Goal: Information Seeking & Learning: Learn about a topic

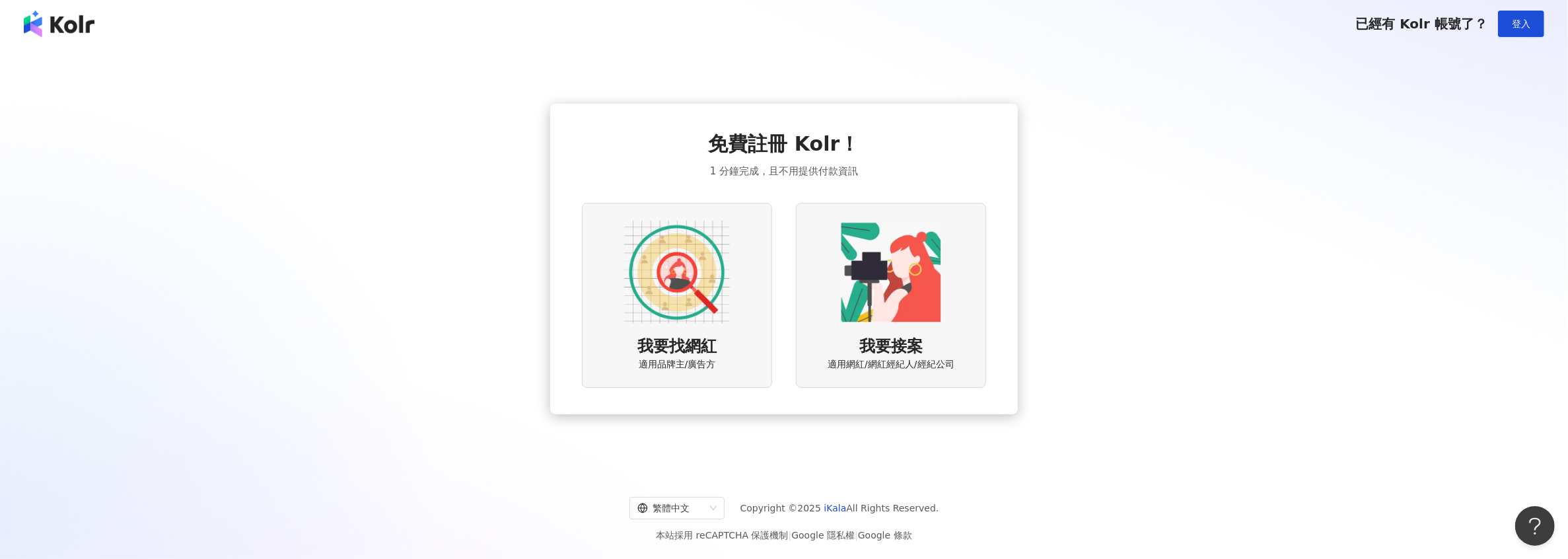
click at [678, 292] on img at bounding box center [677, 273] width 106 height 106
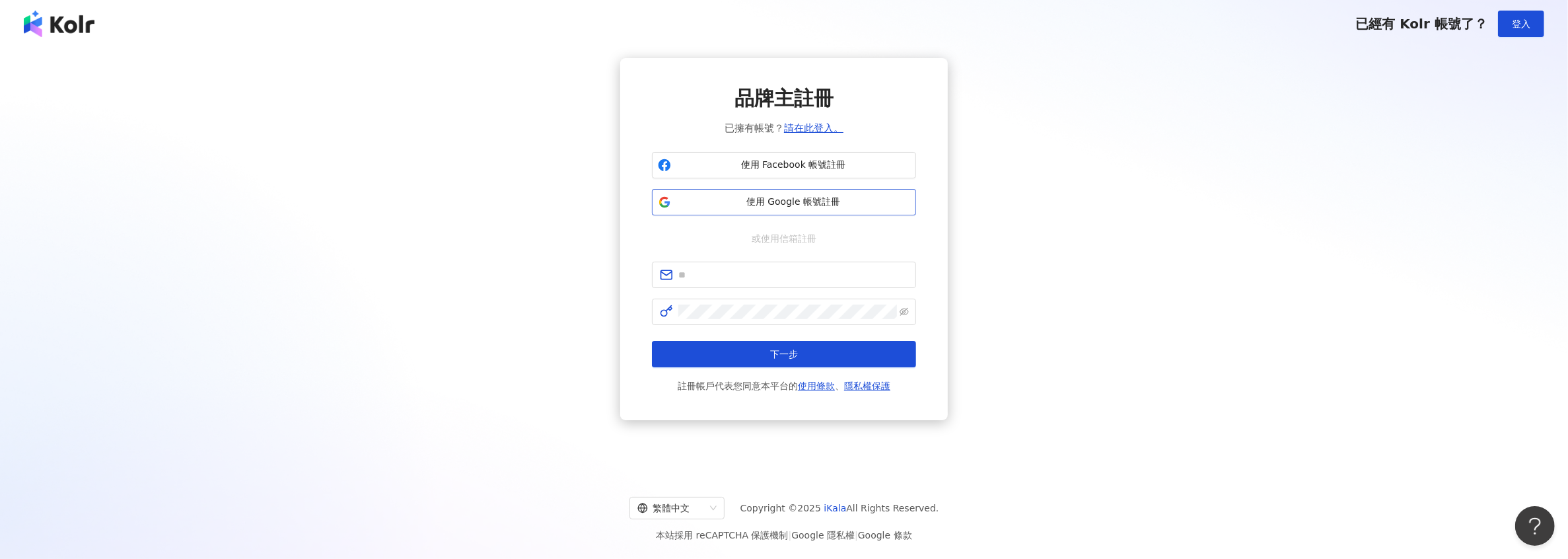
click at [716, 200] on span "使用 Google 帳號註冊" at bounding box center [793, 202] width 234 height 13
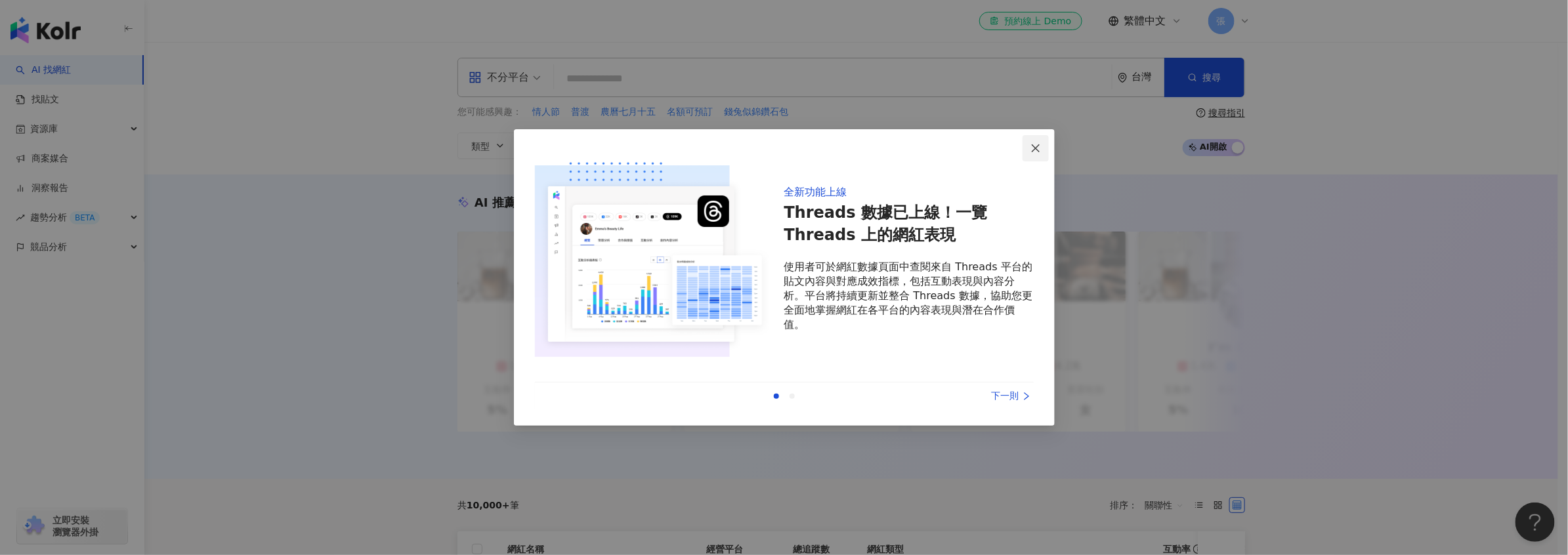
click at [1032, 148] on icon "close" at bounding box center [1035, 148] width 11 height 11
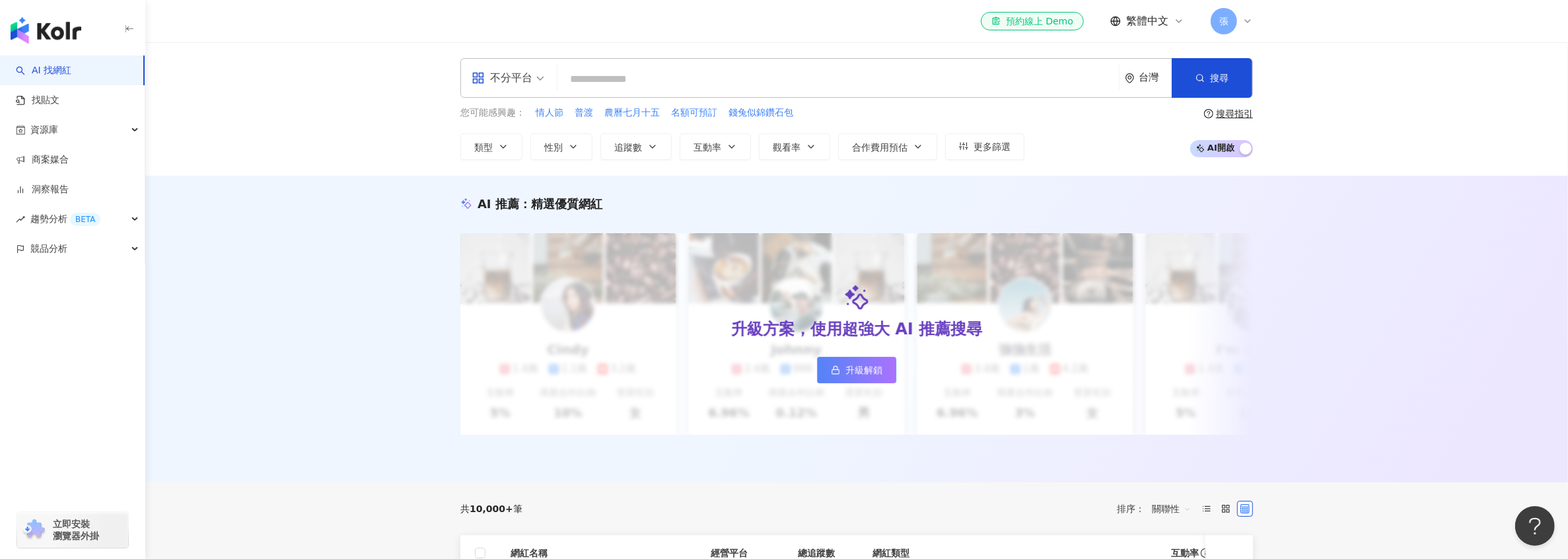
click at [641, 80] on input "search" at bounding box center [838, 79] width 551 height 25
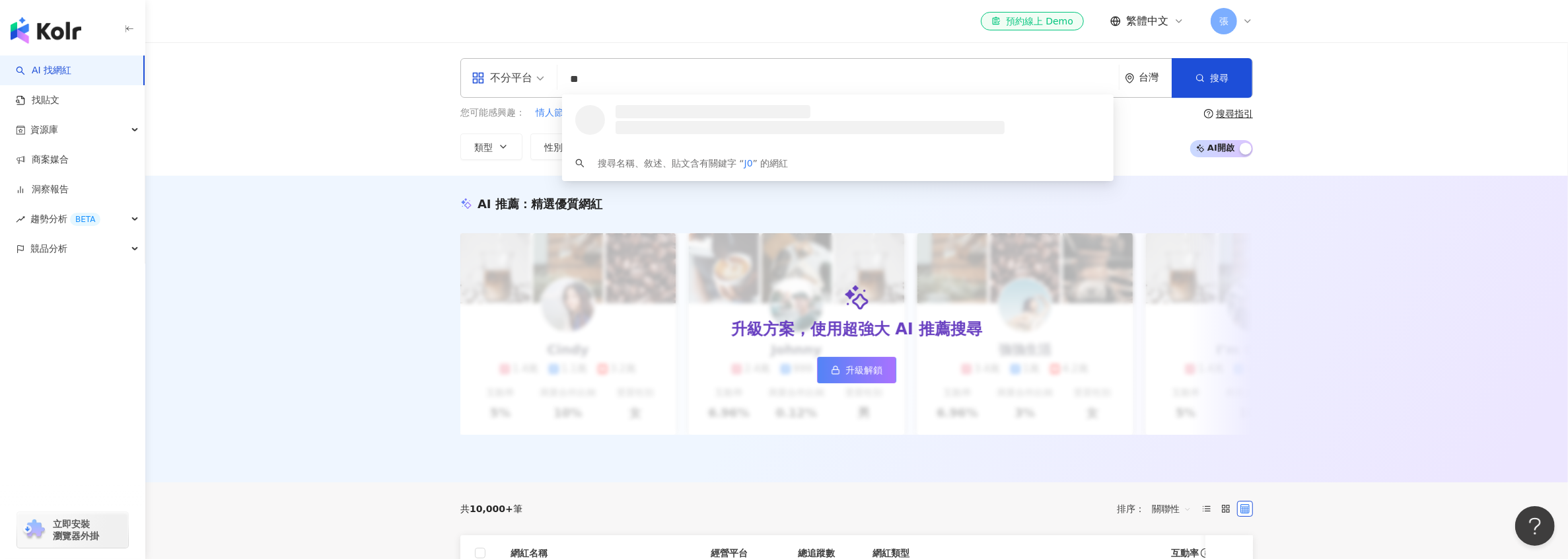
type input "*"
click at [1243, 77] on button "搜尋" at bounding box center [1212, 78] width 80 height 40
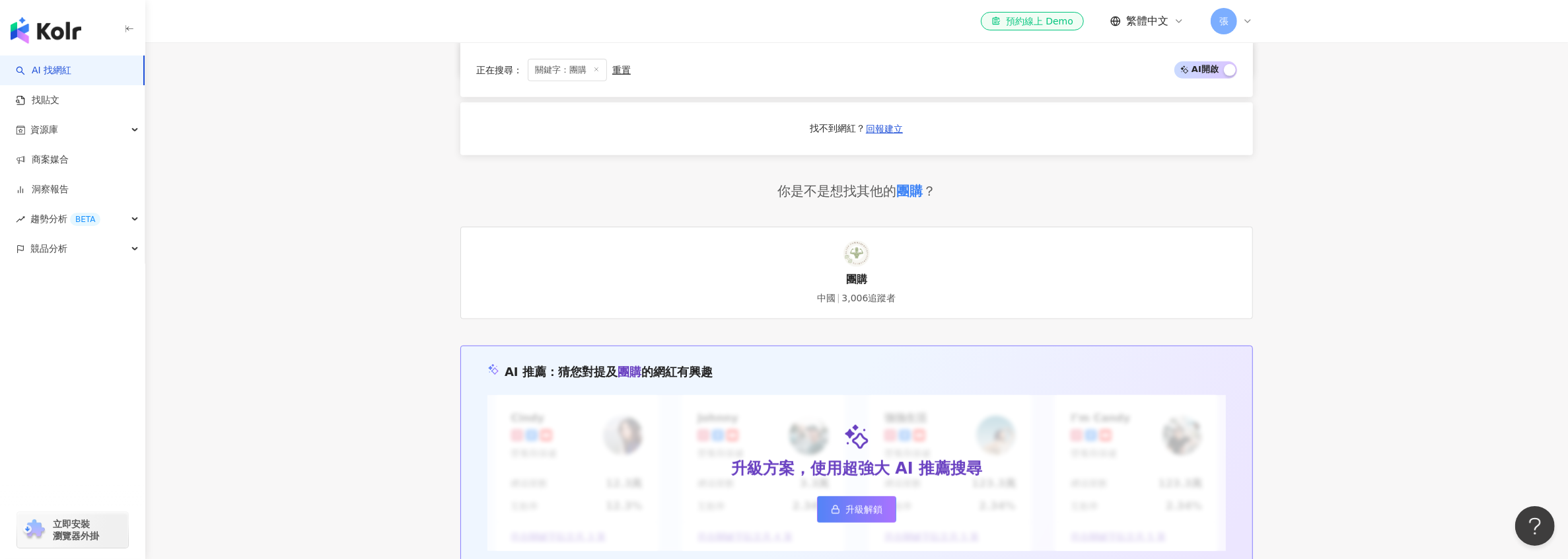
scroll to position [727, 0]
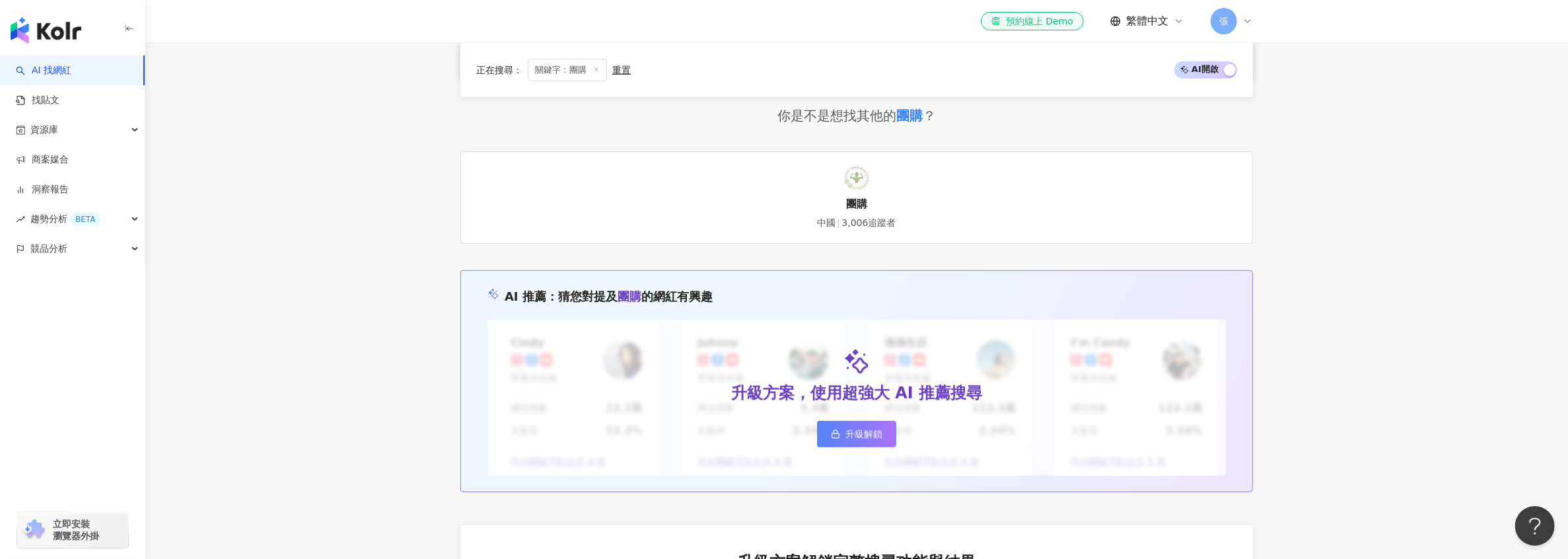
click at [856, 233] on link "團購 中國 3,006追蹤者" at bounding box center [856, 197] width 792 height 93
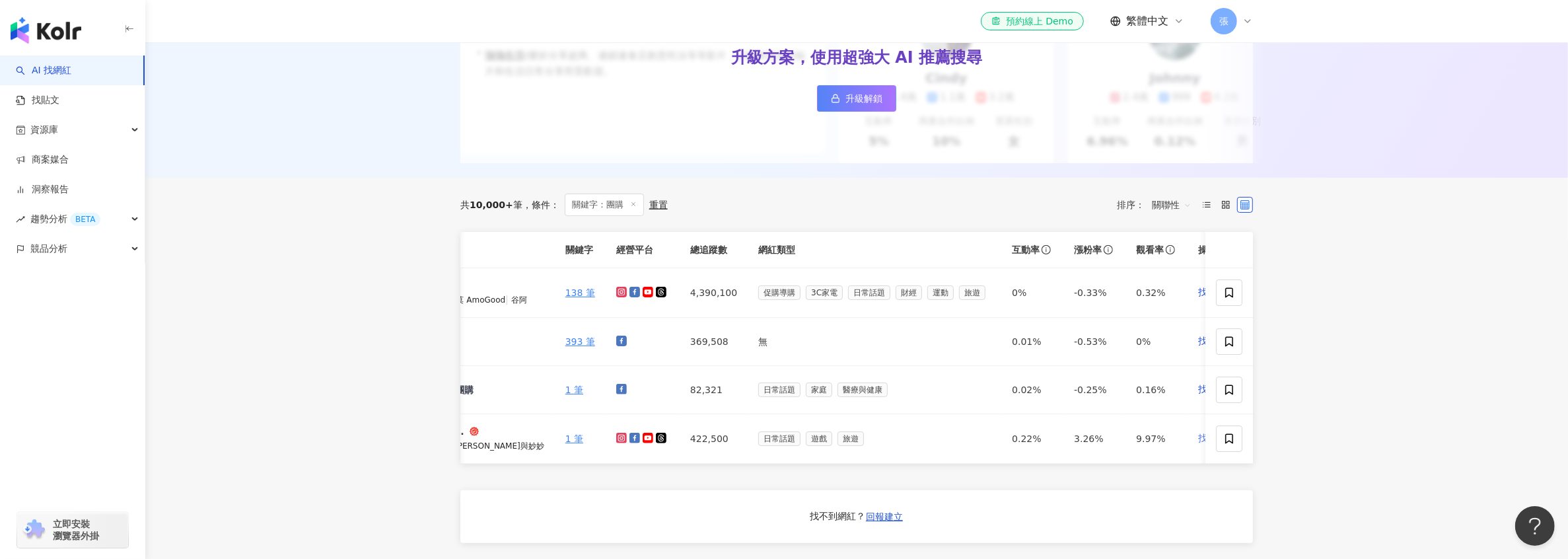
scroll to position [0, 148]
click at [1201, 445] on span "找相似" at bounding box center [1214, 439] width 27 height 13
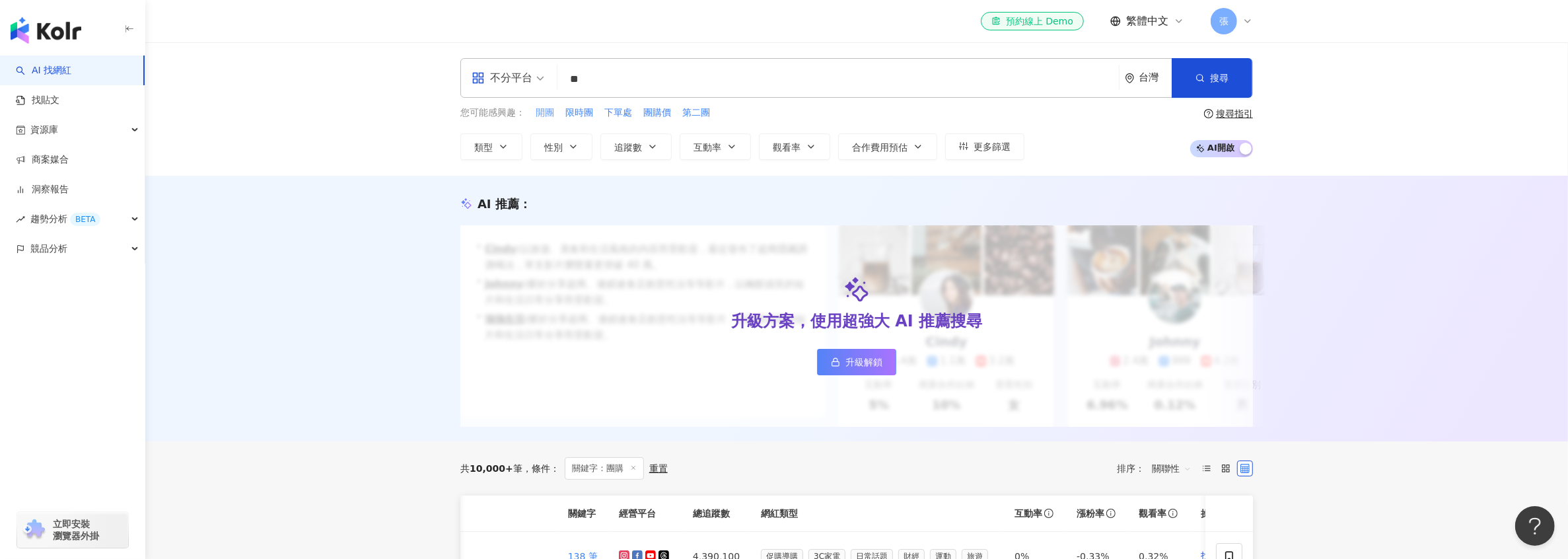
click at [541, 109] on span "開團" at bounding box center [544, 113] width 18 height 13
type input "**"
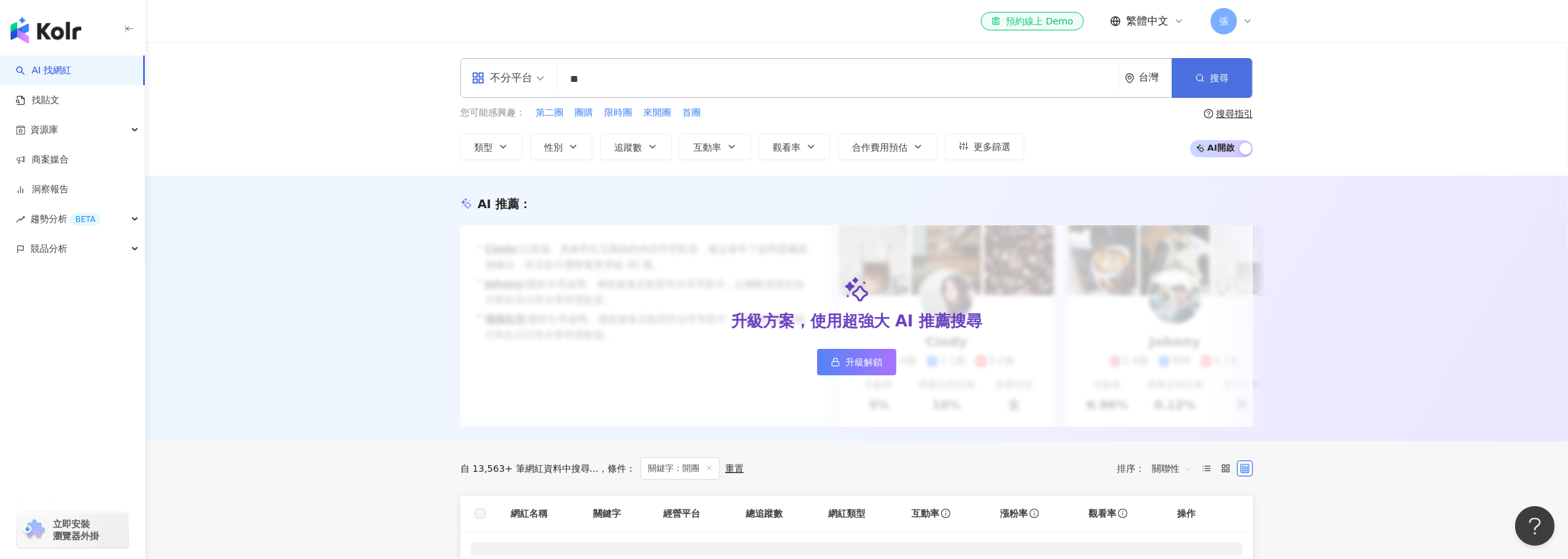
click at [1219, 75] on span "搜尋" at bounding box center [1219, 78] width 18 height 11
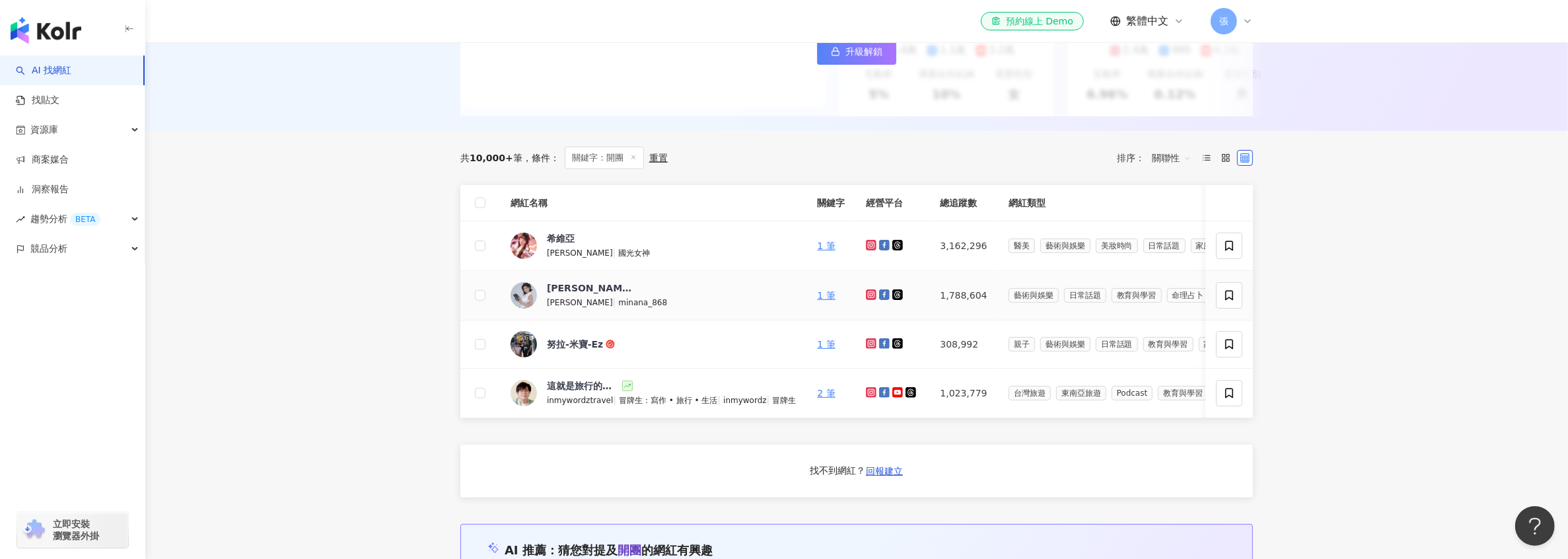
scroll to position [330, 0]
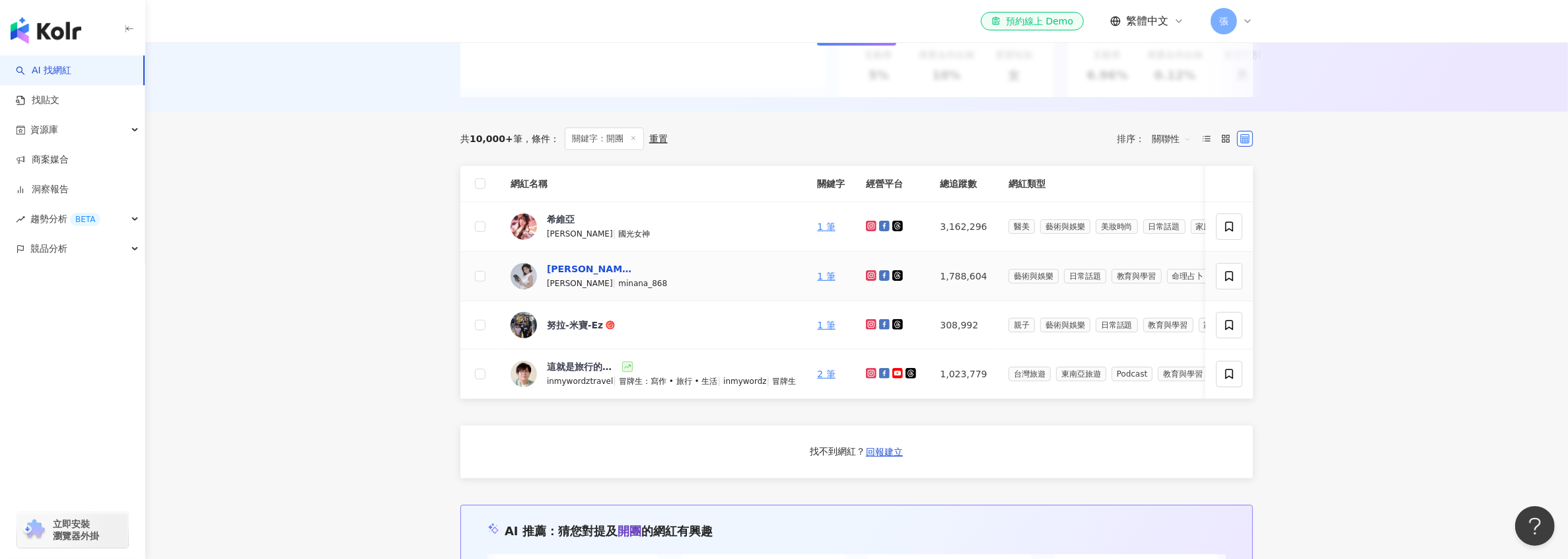
click at [564, 275] on div "[PERSON_NAME]" at bounding box center [590, 269] width 86 height 13
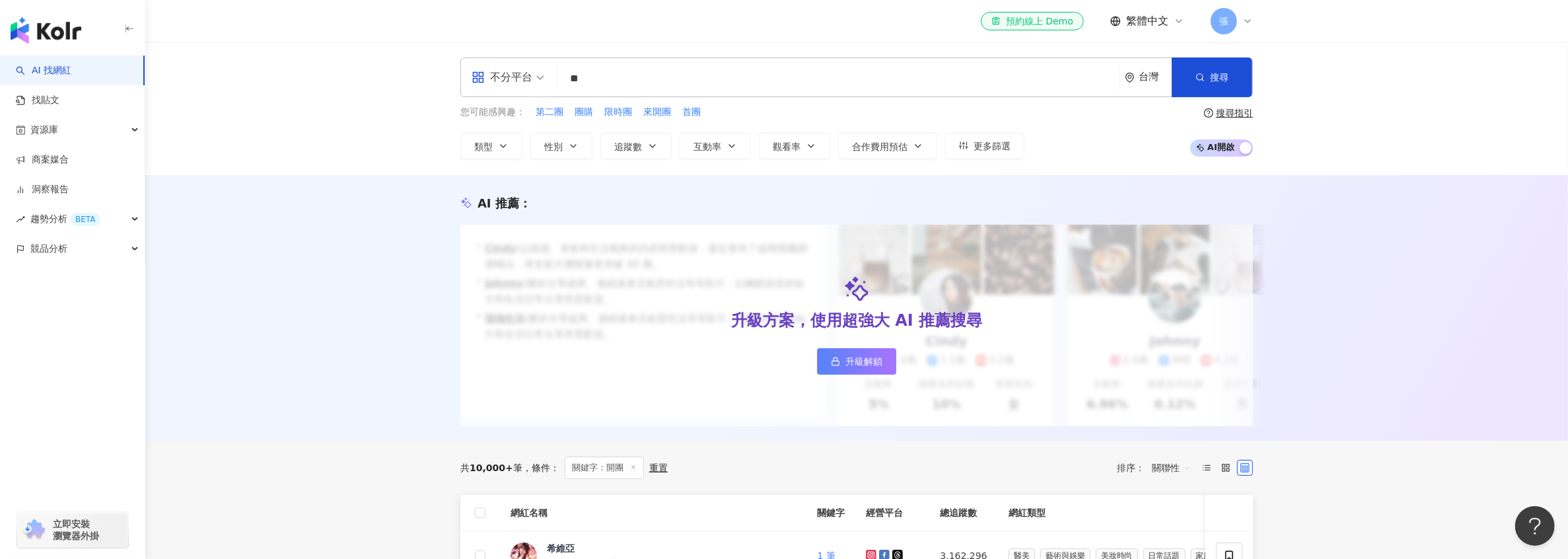
scroll to position [0, 0]
click at [1225, 86] on button "搜尋" at bounding box center [1212, 78] width 80 height 40
click at [656, 464] on div "重置" at bounding box center [658, 469] width 18 height 11
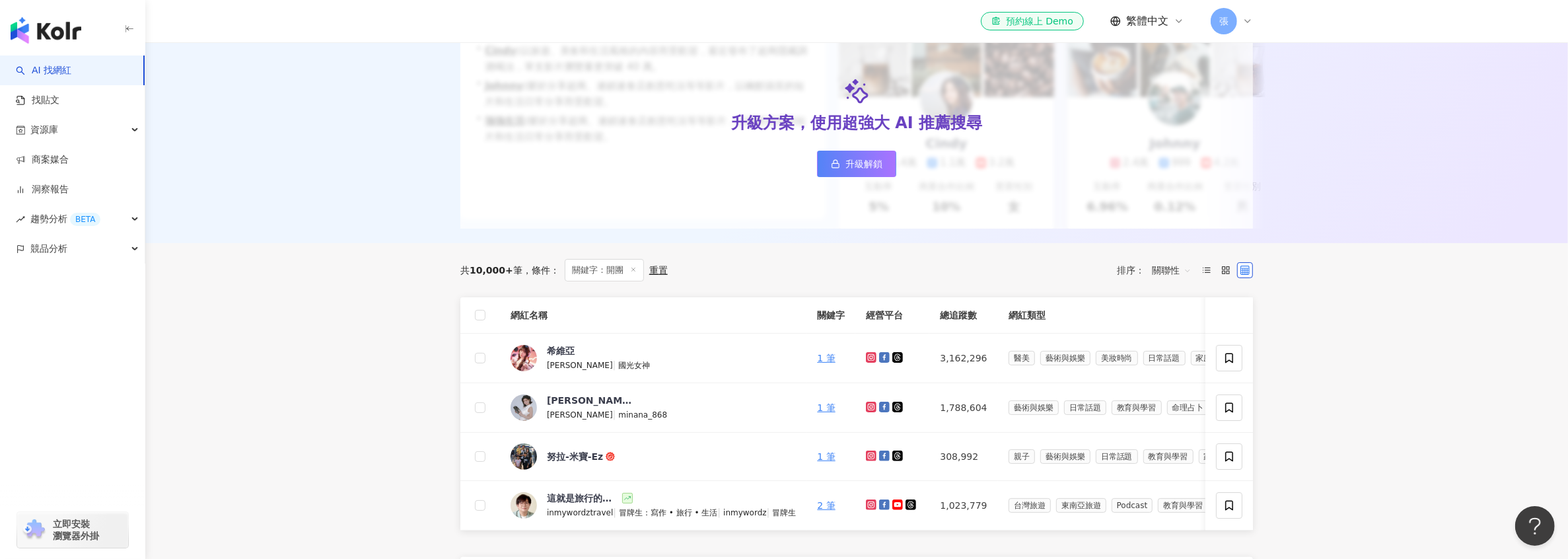
click at [656, 275] on div "重置" at bounding box center [658, 270] width 18 height 11
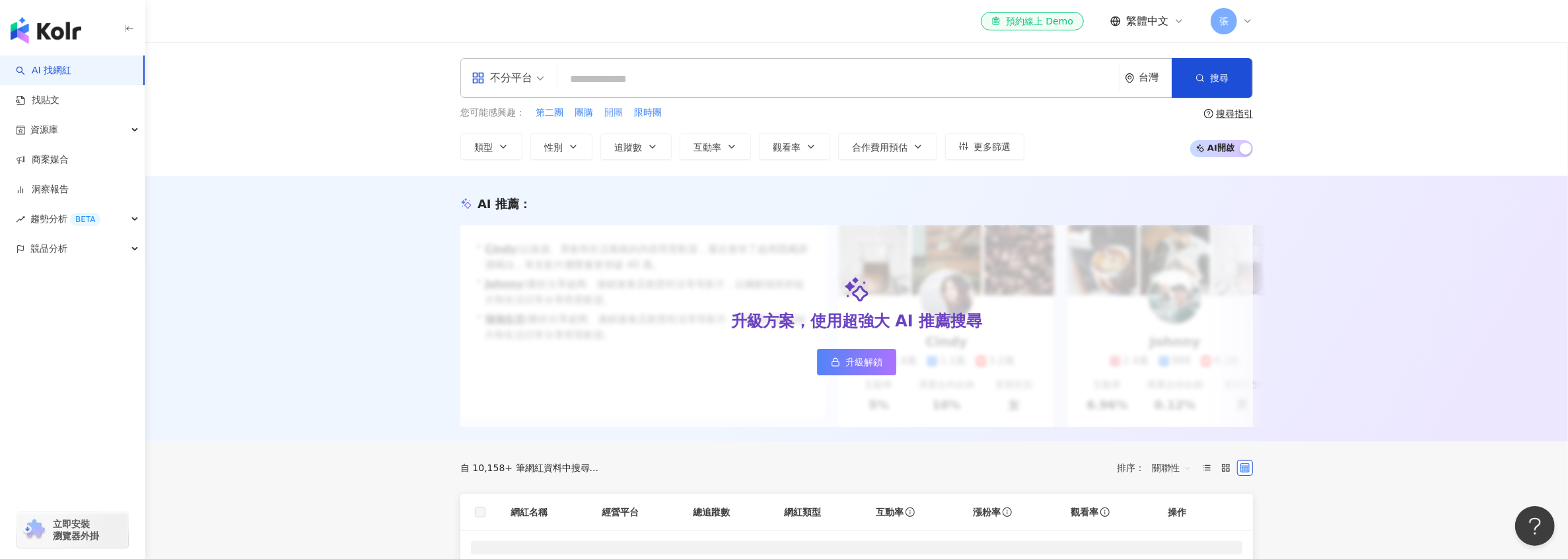
click at [614, 112] on span "開團" at bounding box center [613, 113] width 18 height 13
type input "**"
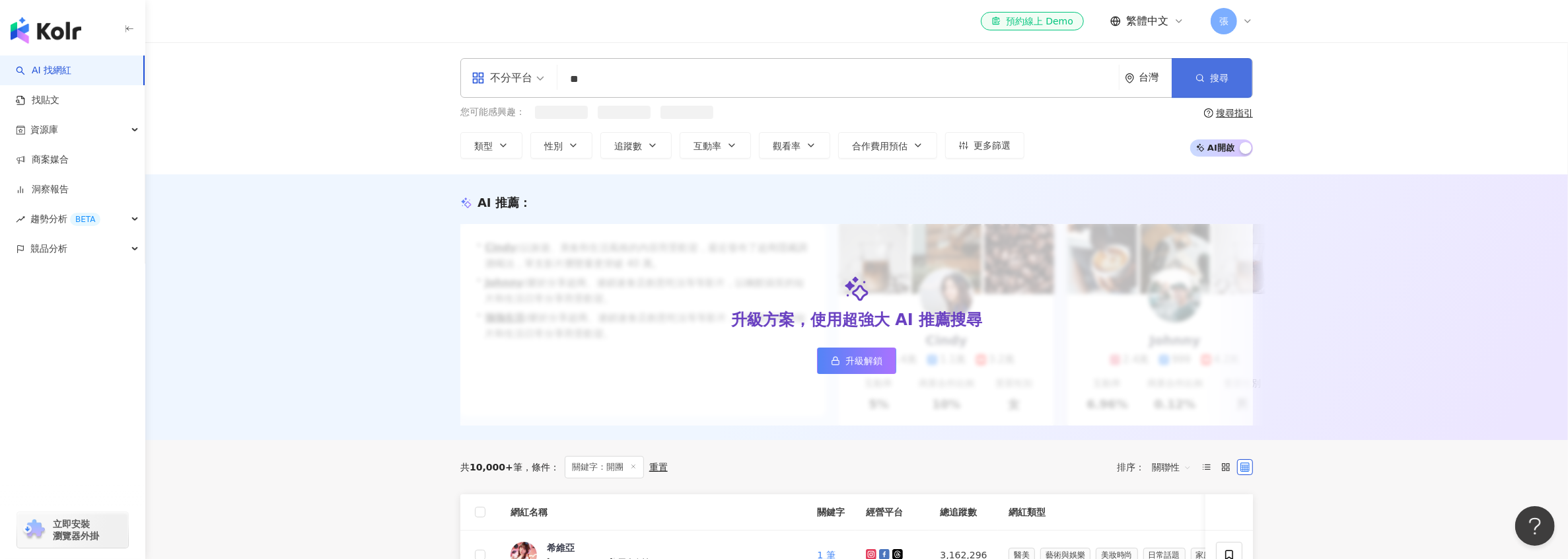
click at [1215, 79] on span "搜尋" at bounding box center [1219, 78] width 18 height 11
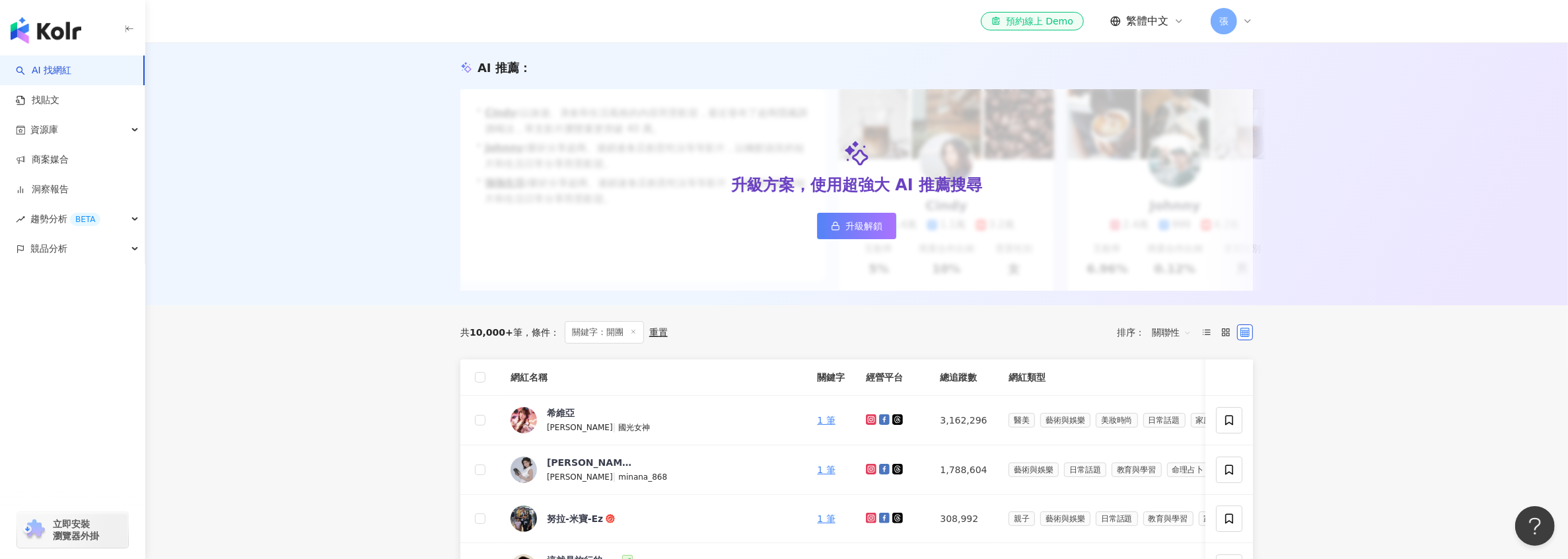
scroll to position [198, 0]
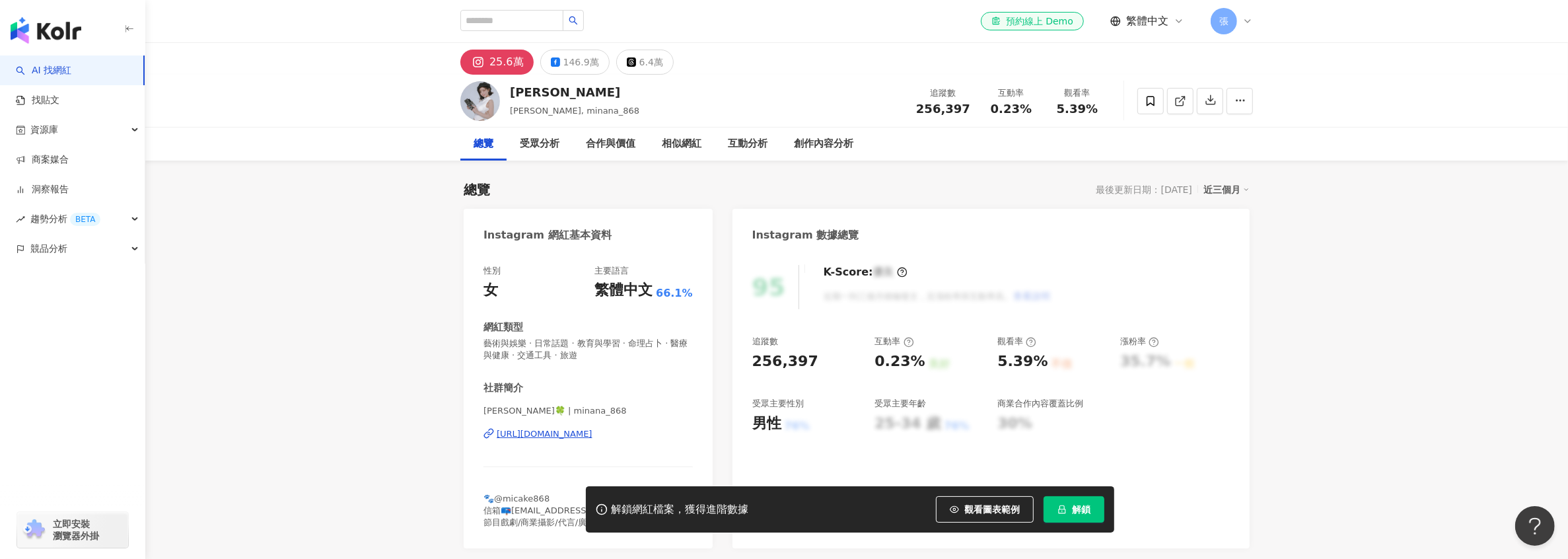
click at [578, 435] on div "[URL][DOMAIN_NAME]" at bounding box center [544, 434] width 96 height 12
